Goal: Find specific page/section: Find specific page/section

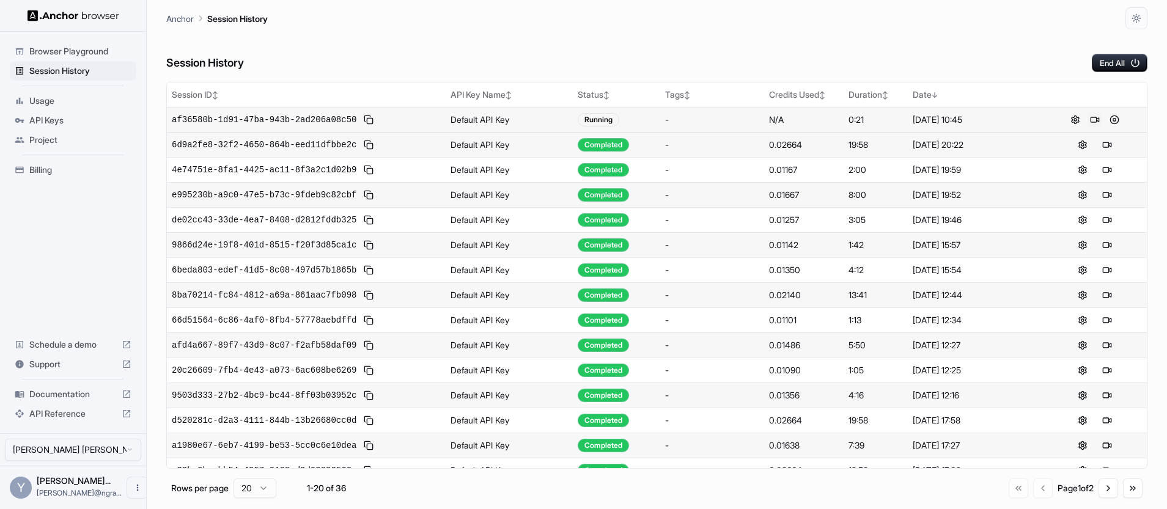
click at [1098, 118] on button at bounding box center [1094, 119] width 15 height 15
click at [658, 29] on div "Anchor Session History" at bounding box center [656, 14] width 981 height 29
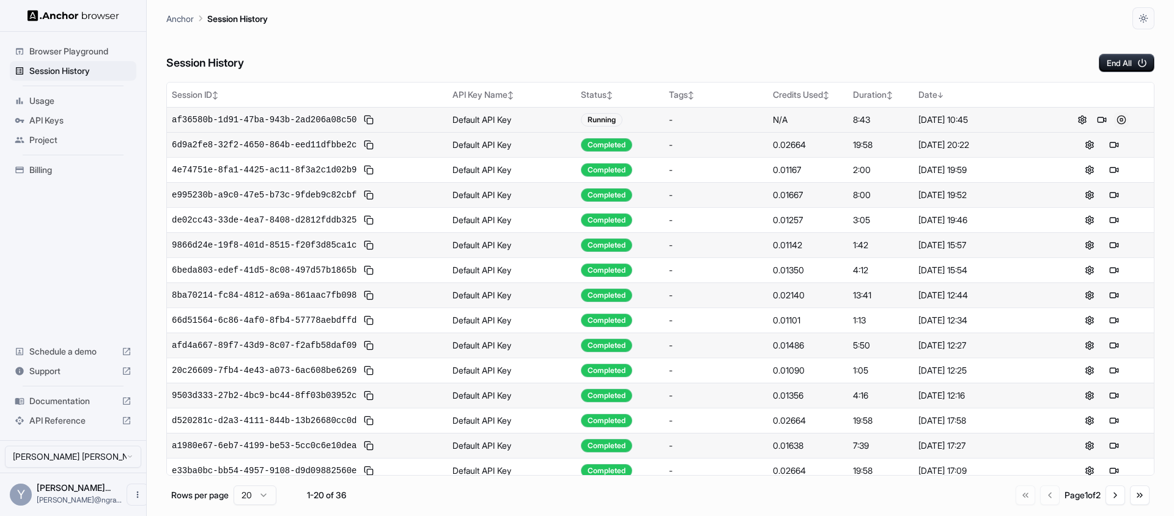
click at [1119, 119] on button at bounding box center [1121, 119] width 15 height 15
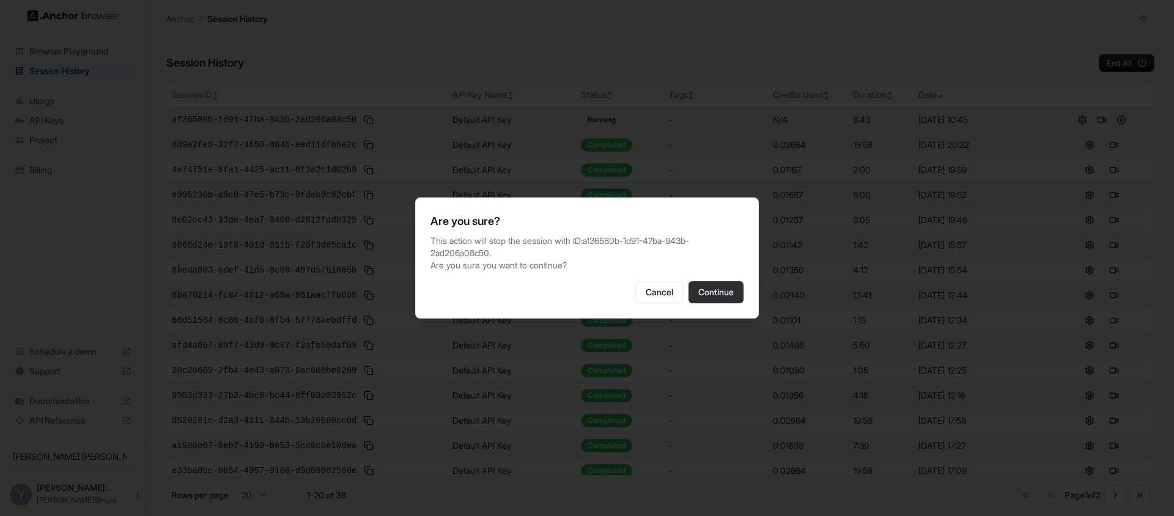
click at [721, 286] on button "Continue" at bounding box center [715, 292] width 55 height 22
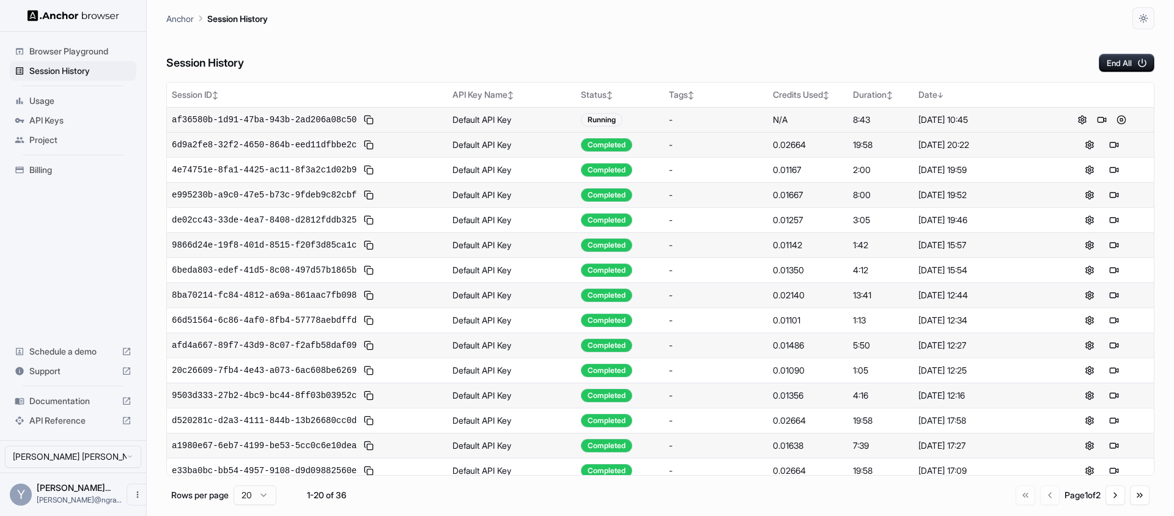
click at [860, 44] on div "Session History End All" at bounding box center [660, 50] width 988 height 43
click at [1099, 117] on button at bounding box center [1101, 119] width 15 height 15
click at [1095, 117] on button at bounding box center [1101, 119] width 15 height 15
click at [784, 24] on div "Anchor Session History" at bounding box center [660, 14] width 988 height 29
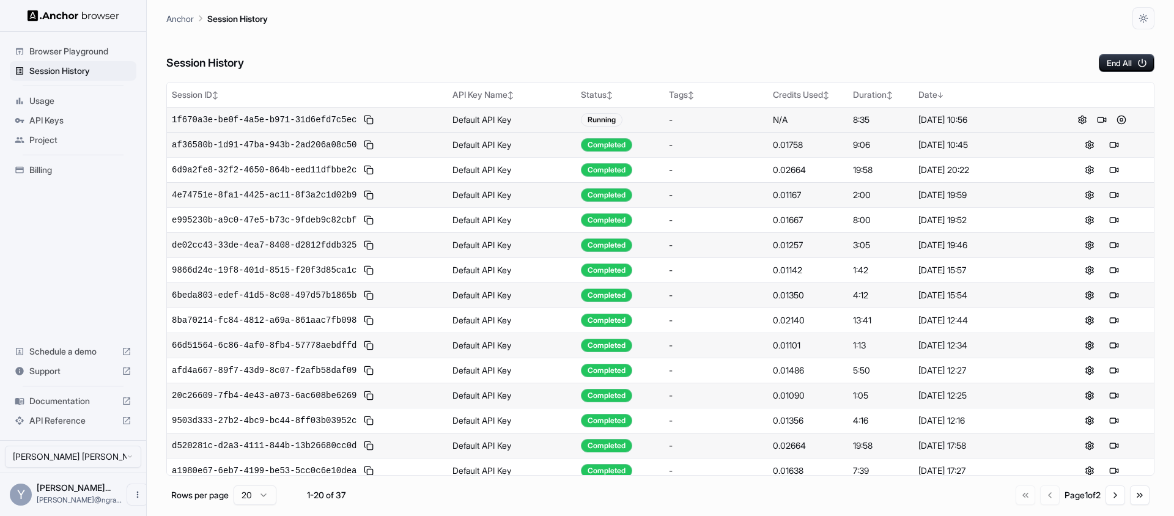
click at [721, 13] on div "Anchor Session History" at bounding box center [660, 14] width 988 height 29
